Goal: Complete application form

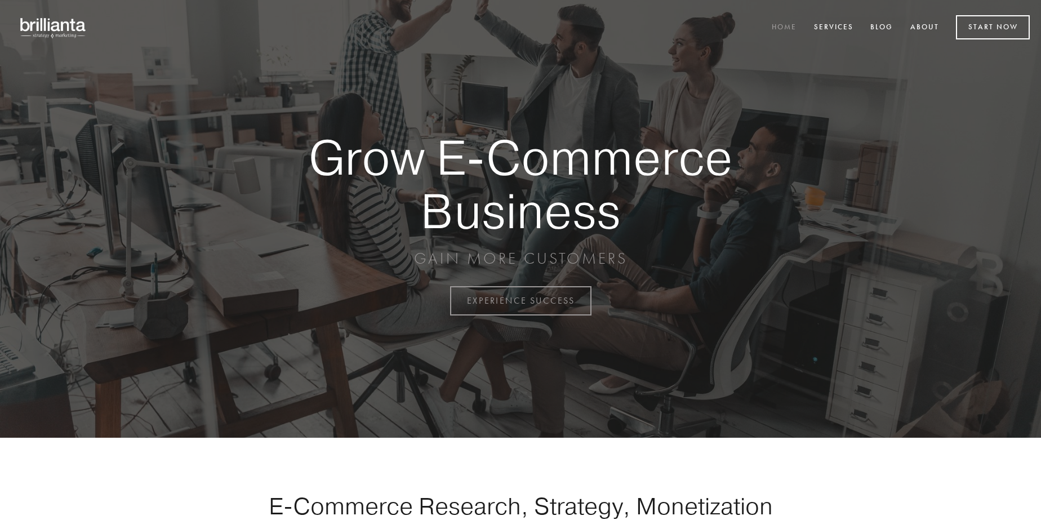
scroll to position [2952, 0]
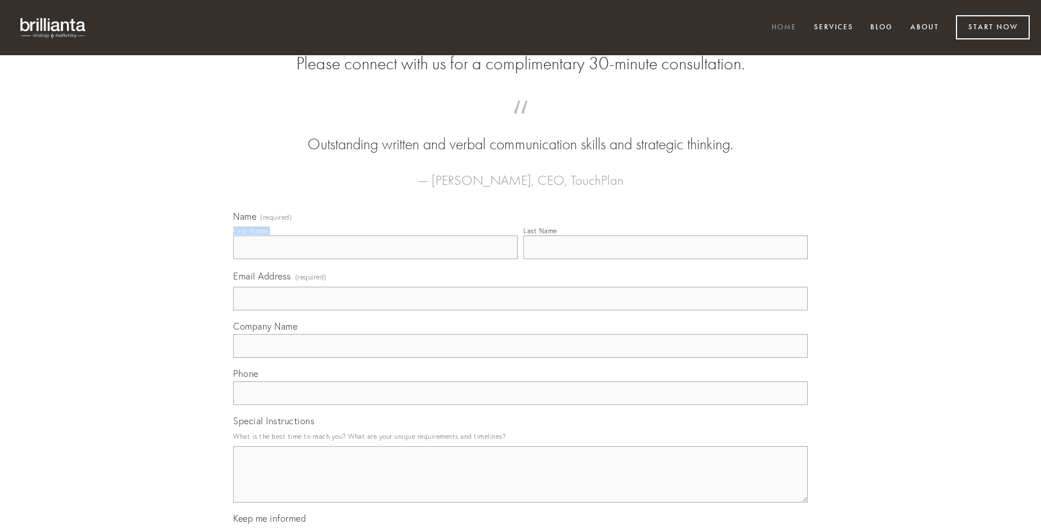
type input "[PERSON_NAME]"
click at [665, 259] on input "Last Name" at bounding box center [665, 247] width 284 height 24
type input "[PERSON_NAME]"
click at [520, 310] on input "Email Address (required)" at bounding box center [520, 299] width 574 height 24
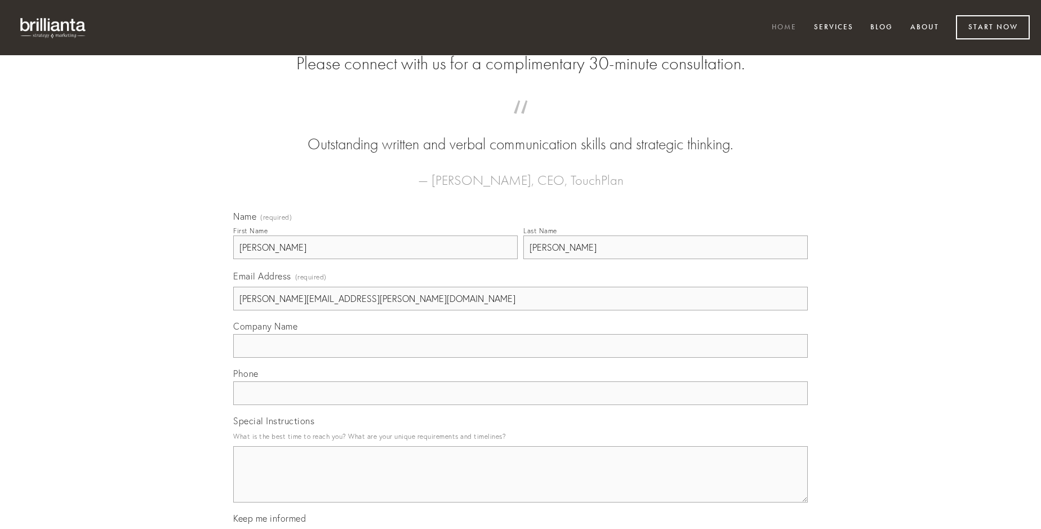
type input "[PERSON_NAME][EMAIL_ADDRESS][PERSON_NAME][DOMAIN_NAME]"
click at [520, 358] on input "Company Name" at bounding box center [520, 346] width 574 height 24
type input "demitto"
click at [520, 405] on input "text" at bounding box center [520, 393] width 574 height 24
click at [520, 484] on textarea "Special Instructions" at bounding box center [520, 474] width 574 height 56
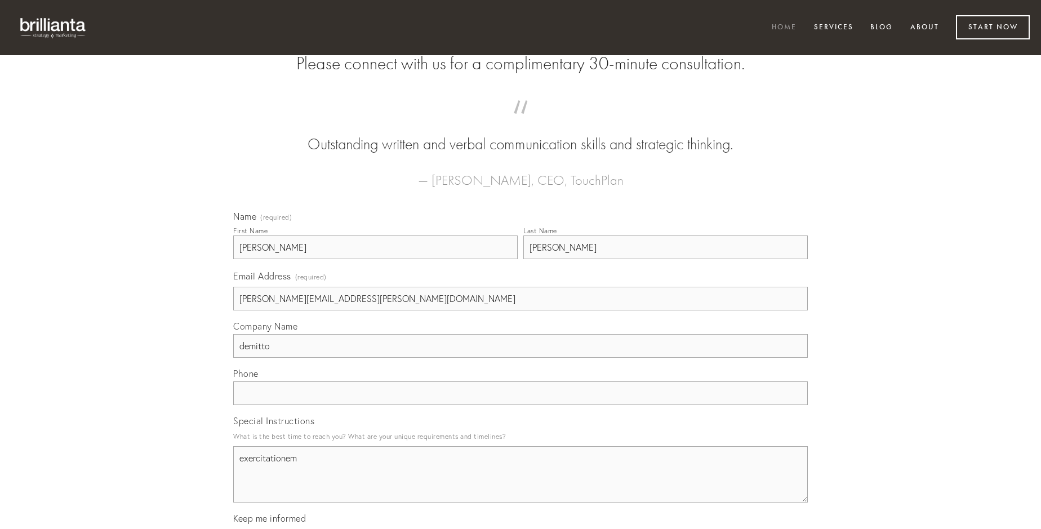
type textarea "exercitationem"
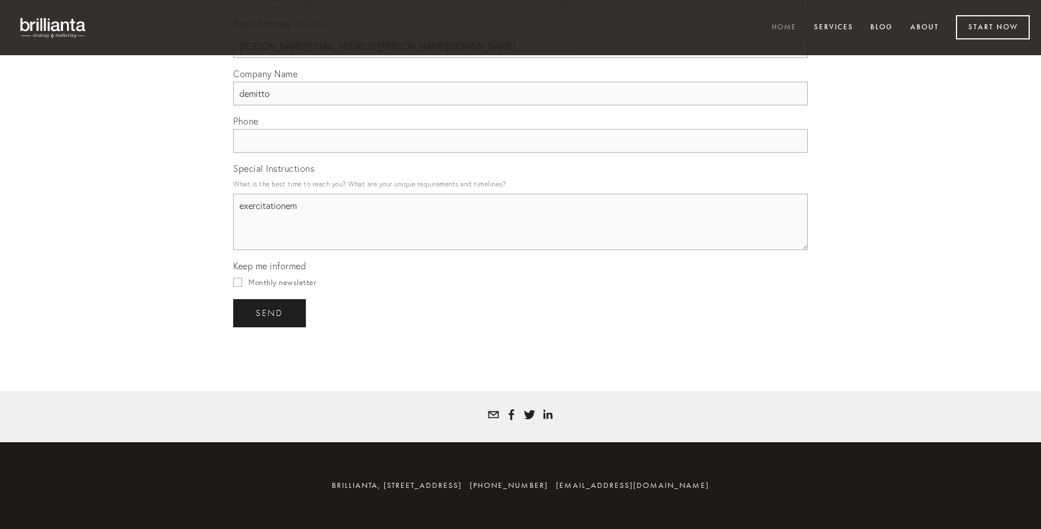
click at [270, 313] on span "send" at bounding box center [270, 313] width 28 height 10
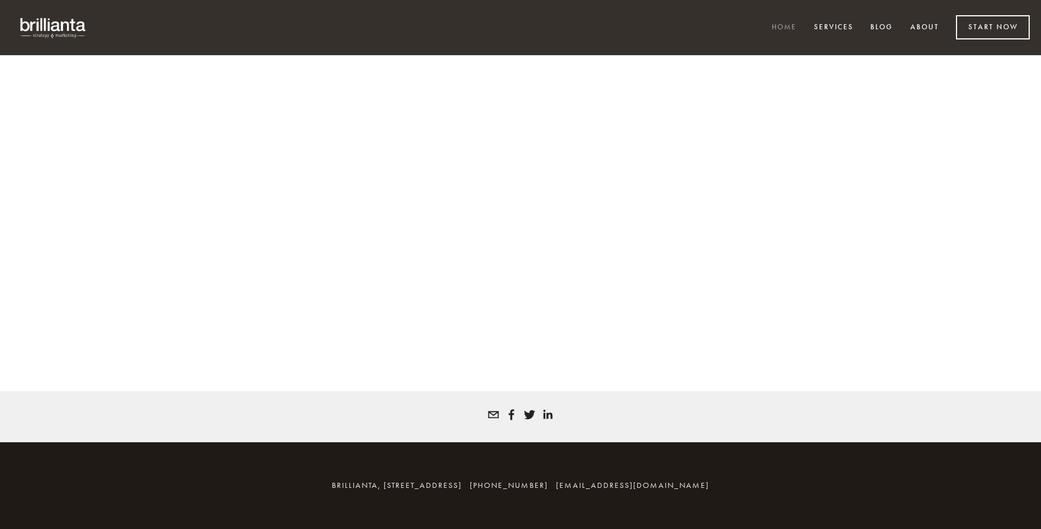
scroll to position [2937, 0]
